Goal: Transaction & Acquisition: Purchase product/service

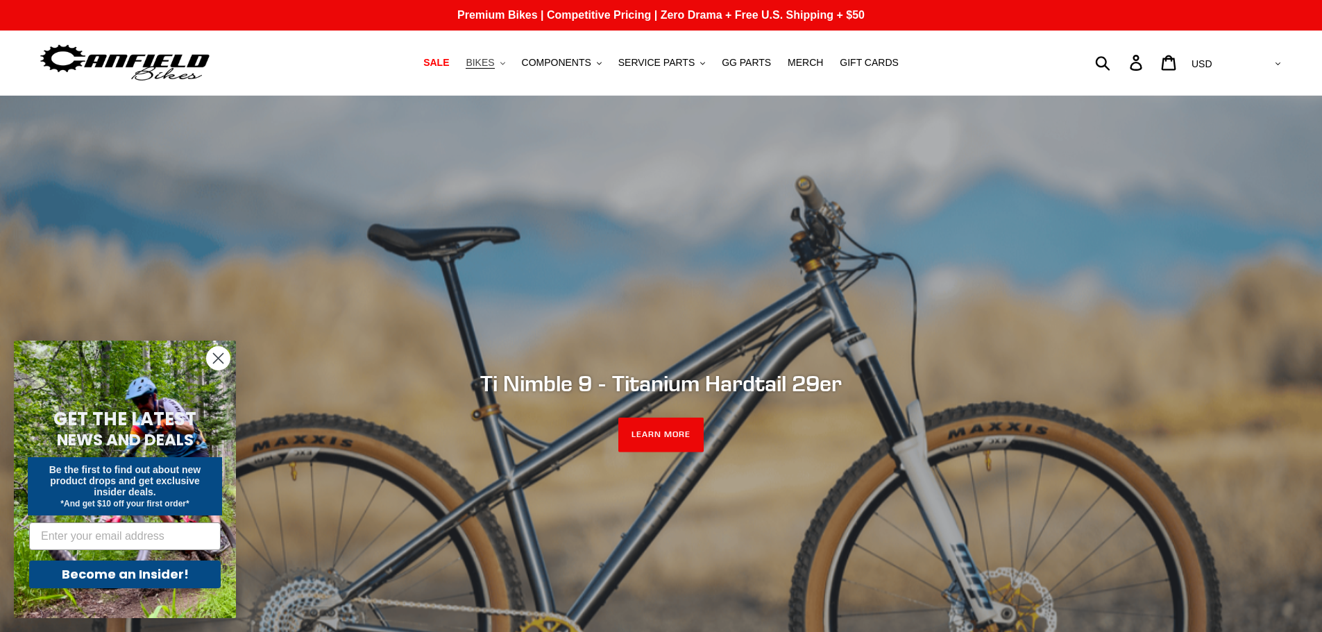
click at [494, 67] on span "BIKES" at bounding box center [480, 63] width 28 height 12
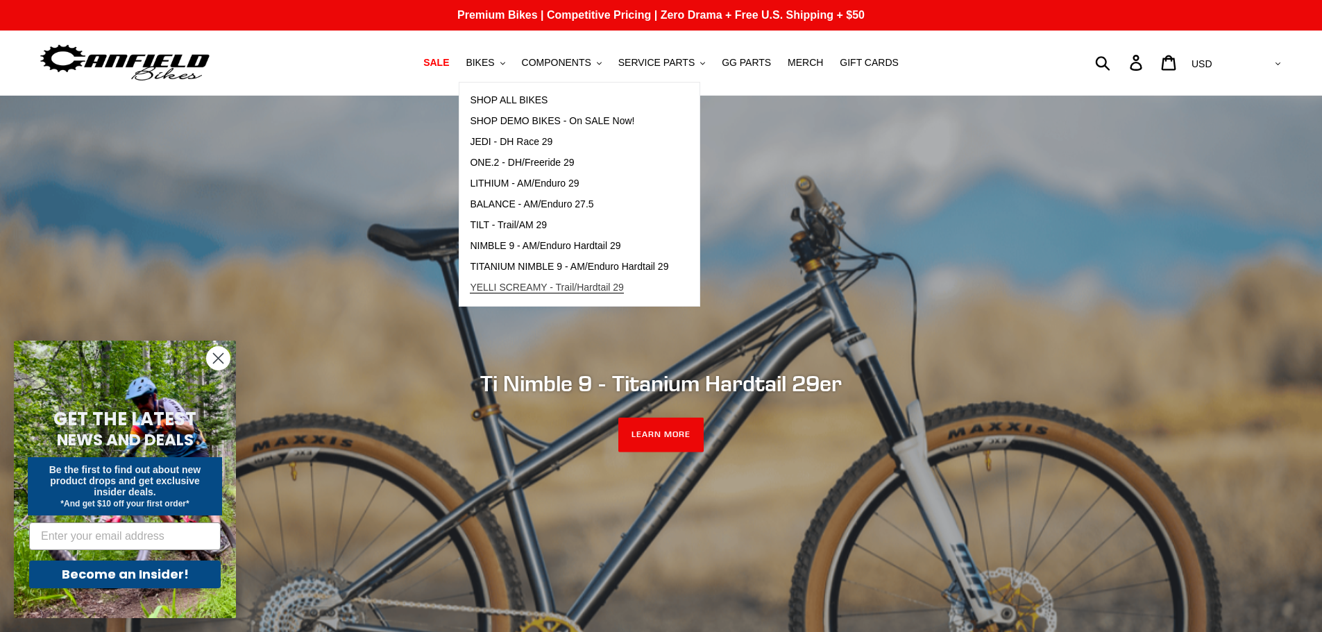
click at [532, 290] on span "YELLI SCREAMY - Trail/Hardtail 29" at bounding box center [547, 288] width 154 height 12
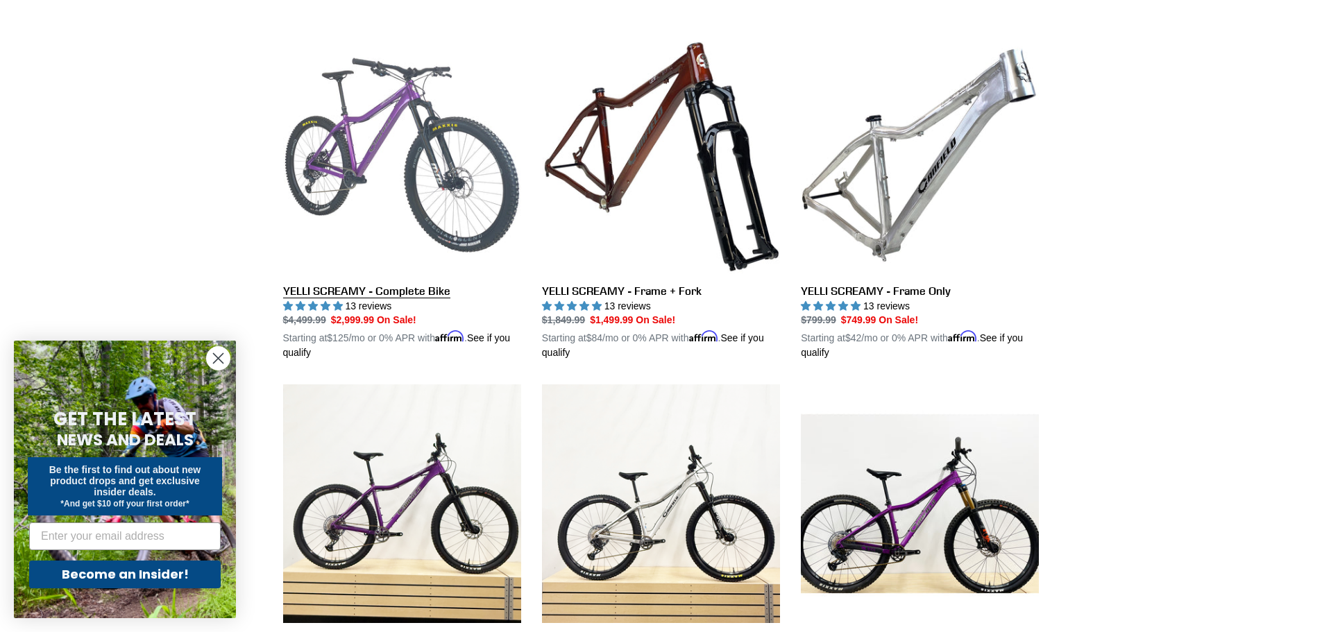
scroll to position [417, 0]
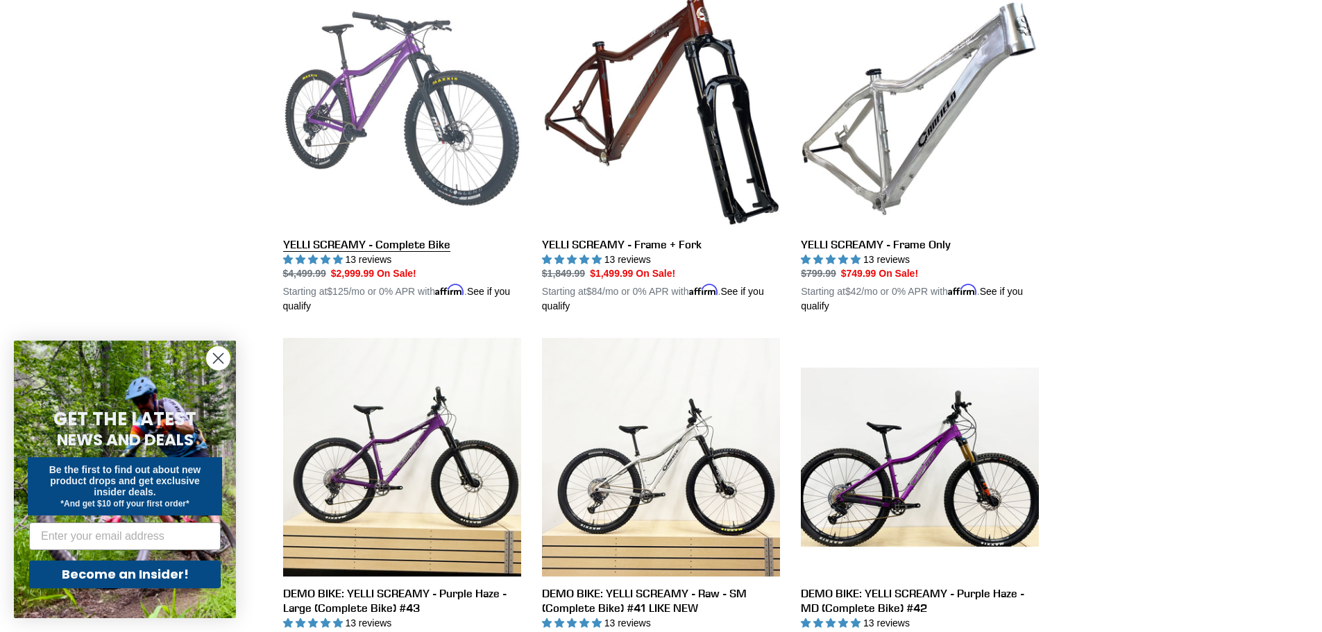
click at [346, 141] on link "YELLI SCREAMY - Complete Bike" at bounding box center [402, 152] width 238 height 325
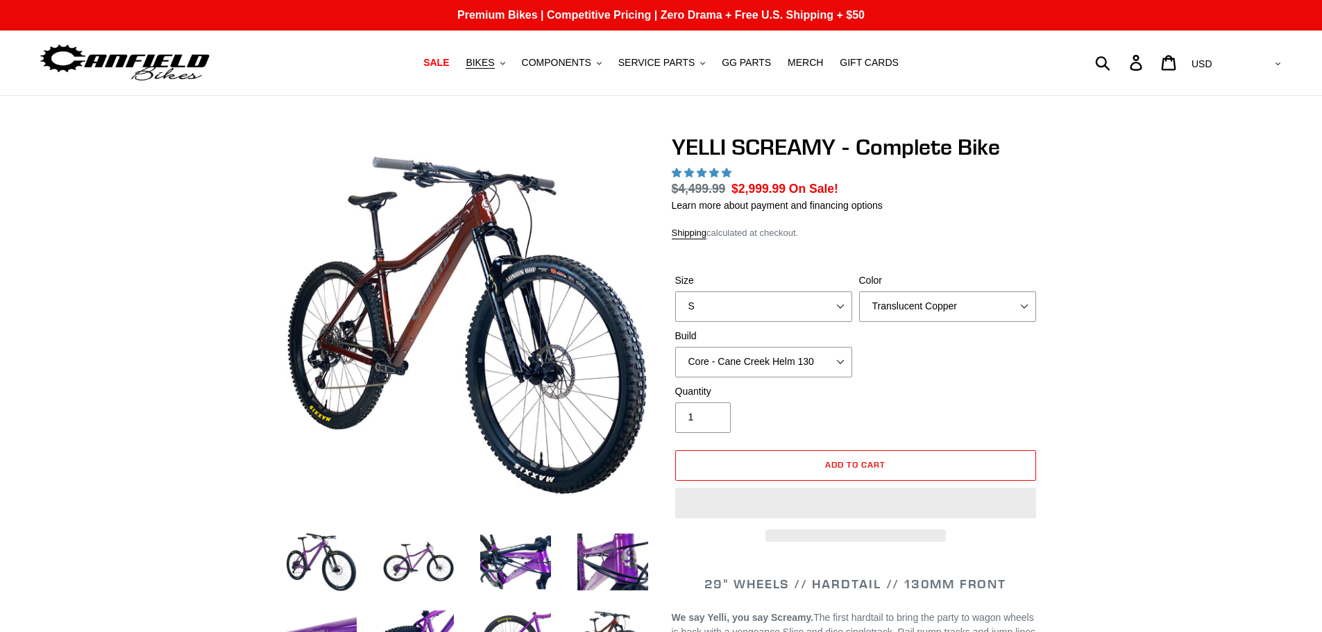
select select "highest-rating"
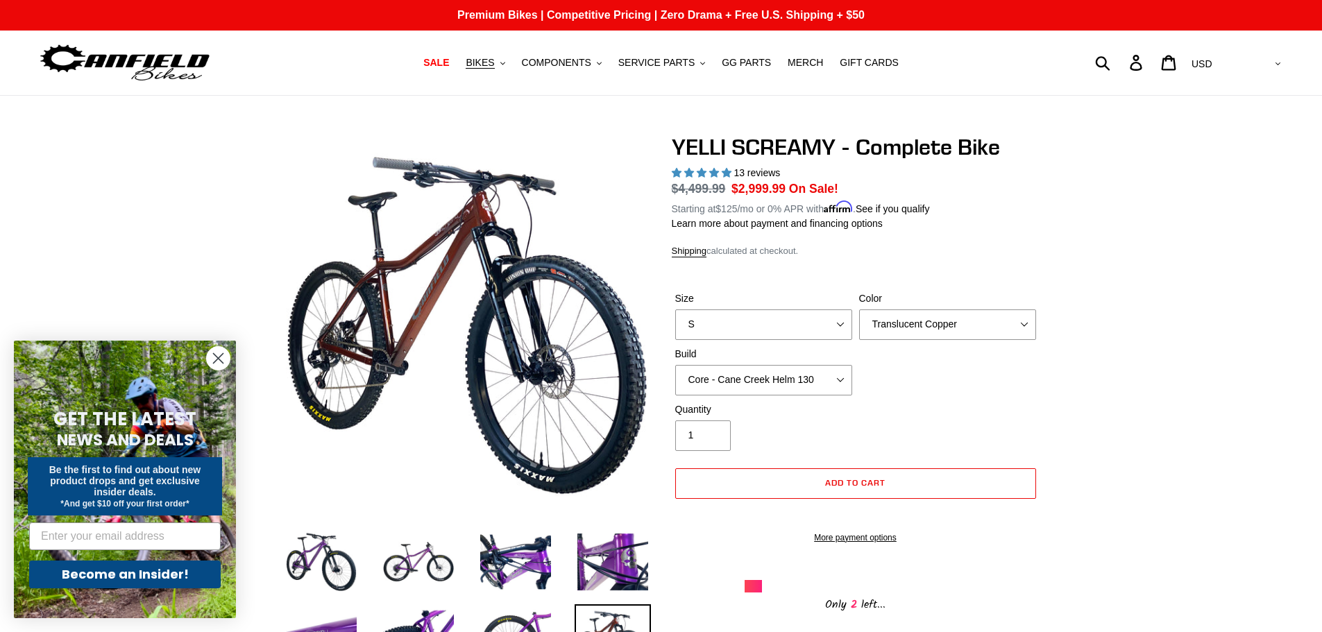
click at [220, 355] on circle "Close dialog" at bounding box center [218, 358] width 23 height 23
